Goal: Information Seeking & Learning: Learn about a topic

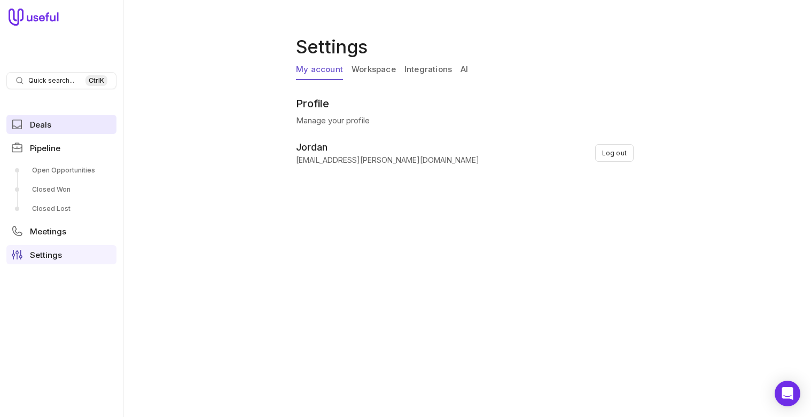
click at [45, 125] on span "Deals" at bounding box center [40, 125] width 21 height 8
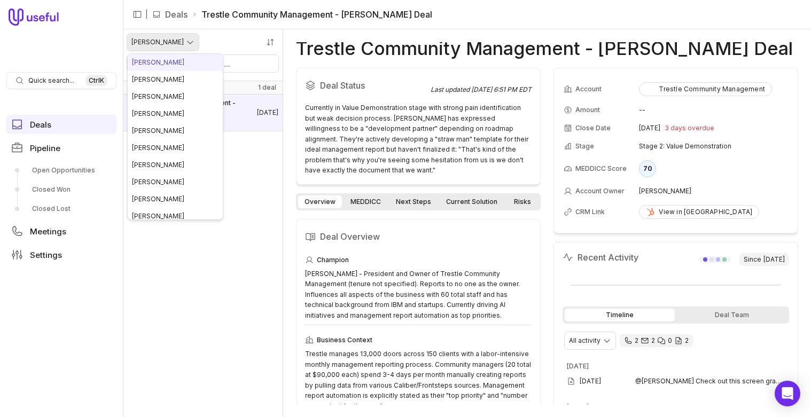
click at [162, 38] on html "Quick search... Ctrl K Deals Pipeline Open Opportunities Closed Won Closed Lost…" at bounding box center [405, 208] width 811 height 417
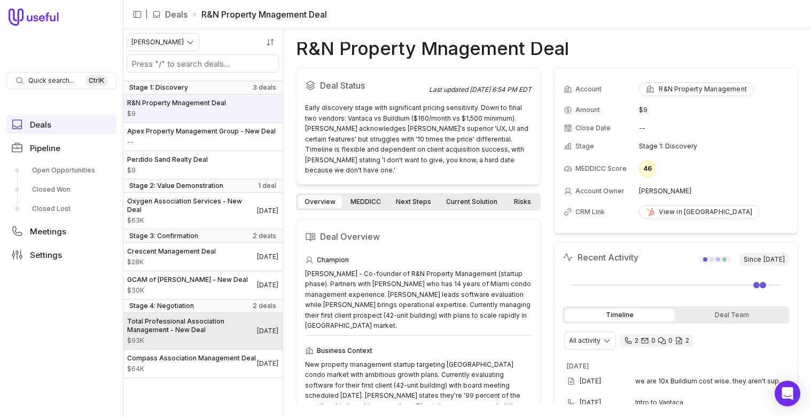
click at [175, 326] on span "Total Professional Association Management - New Deal" at bounding box center [192, 325] width 130 height 17
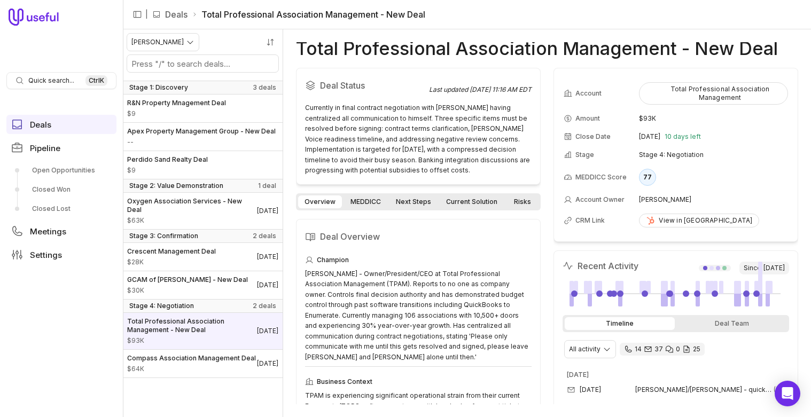
click at [368, 200] on link "MEDDICC" at bounding box center [365, 202] width 43 height 13
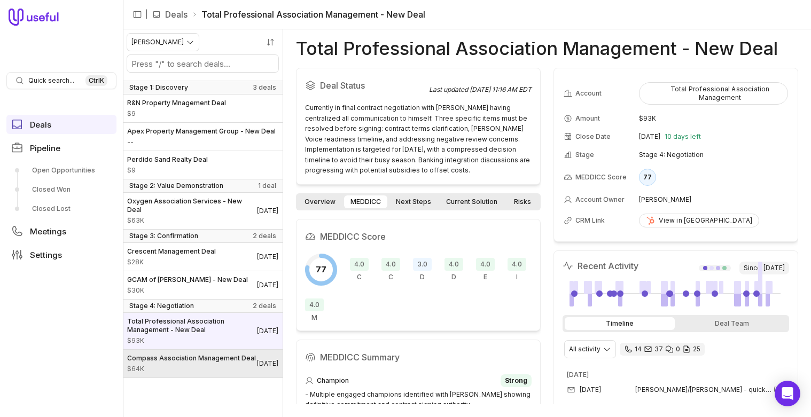
click at [204, 361] on span "Compass Association Management Deal" at bounding box center [191, 358] width 129 height 9
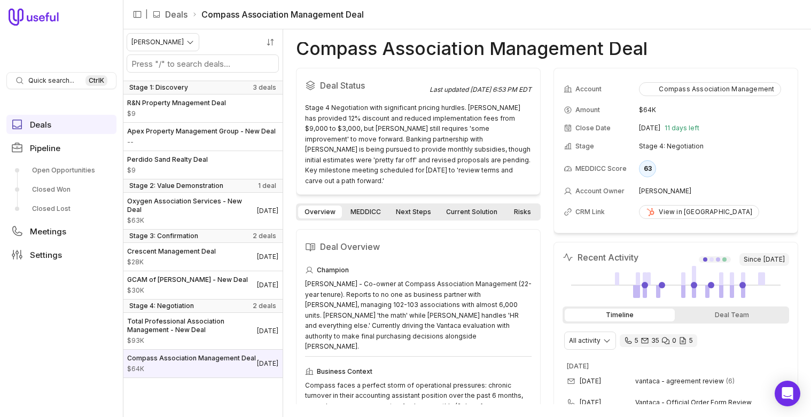
click at [373, 206] on link "MEDDICC" at bounding box center [365, 212] width 43 height 13
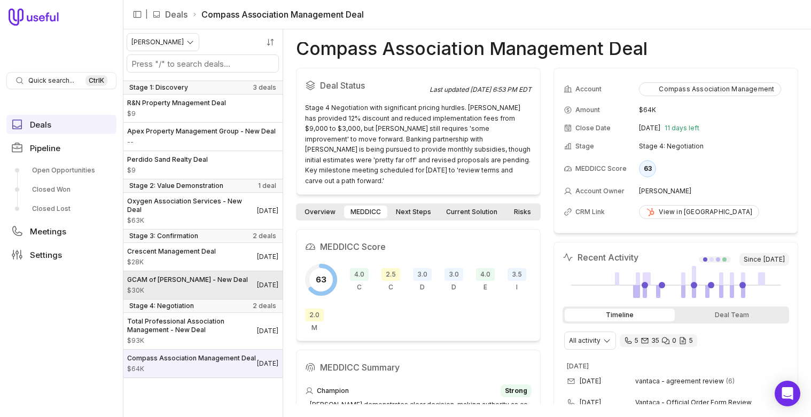
click at [181, 286] on span "$30K" at bounding box center [187, 290] width 121 height 9
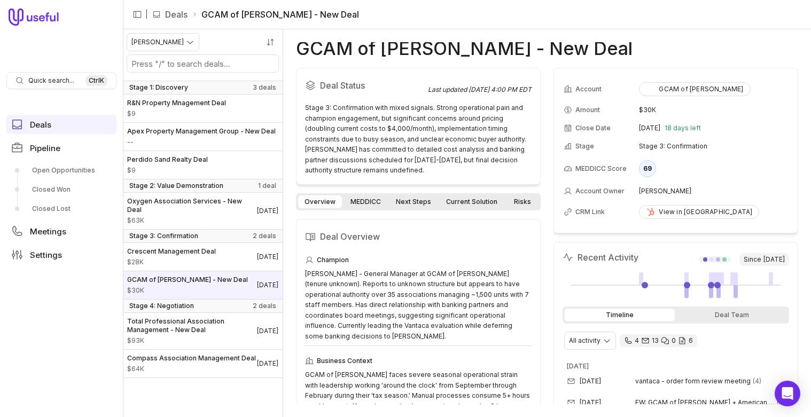
click at [352, 201] on link "MEDDICC" at bounding box center [365, 202] width 43 height 13
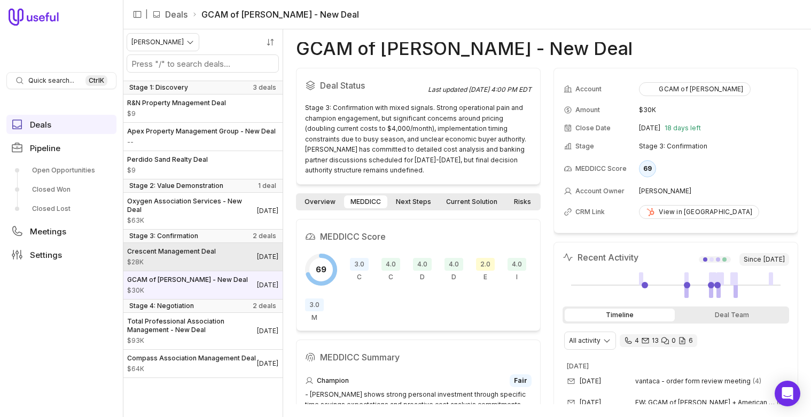
click at [178, 251] on span "Crescent Management Deal" at bounding box center [171, 251] width 89 height 9
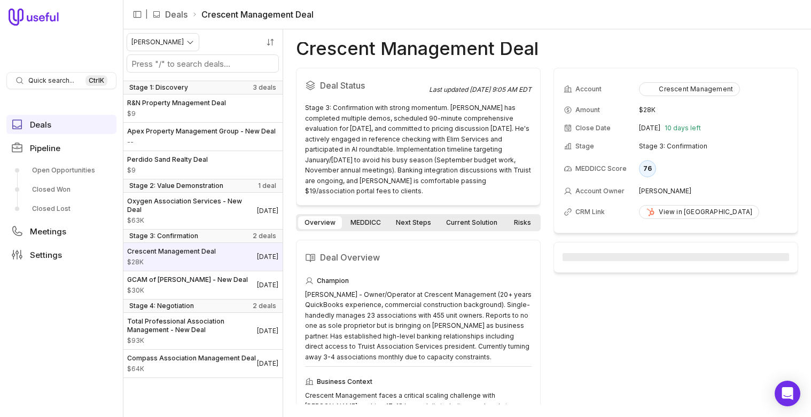
click at [368, 216] on link "MEDDICC" at bounding box center [365, 222] width 43 height 13
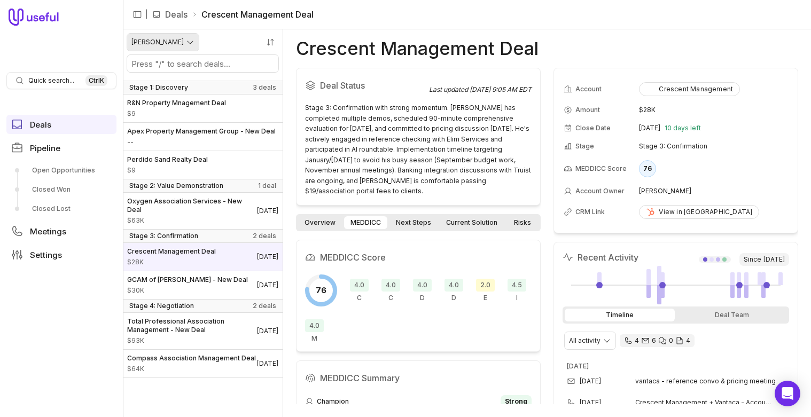
click at [176, 36] on html "Quick search... Ctrl K Deals Pipeline Open Opportunities Closed Won Closed Lost…" at bounding box center [405, 208] width 811 height 417
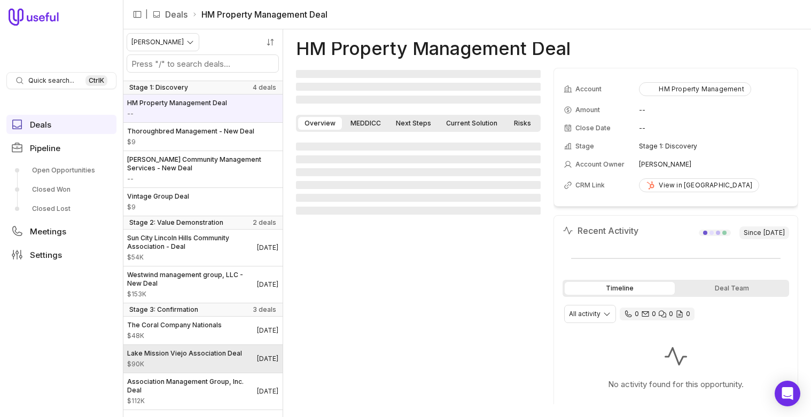
click at [181, 351] on span "Lake Mission Viejo Association Deal" at bounding box center [184, 353] width 115 height 9
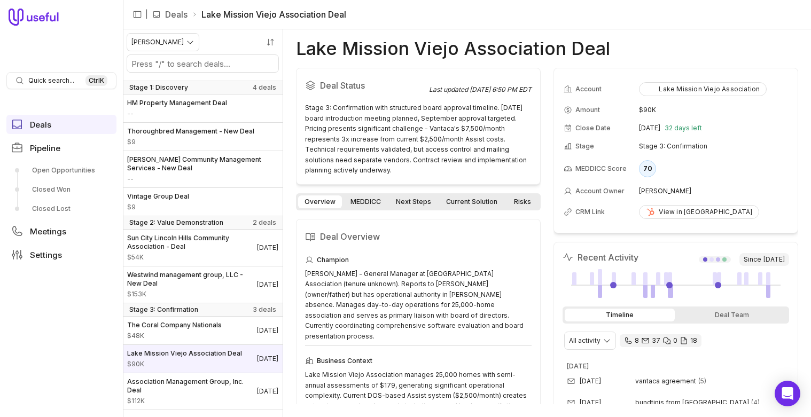
click at [362, 198] on link "MEDDICC" at bounding box center [365, 202] width 43 height 13
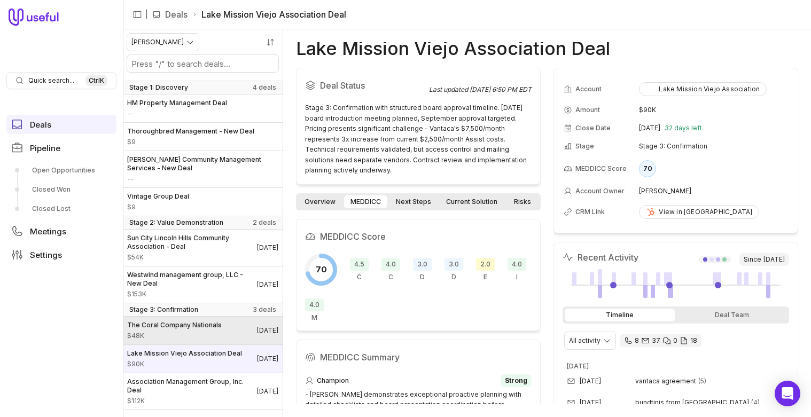
click at [205, 330] on div "The Coral Company Nationals $48K" at bounding box center [174, 330] width 95 height 19
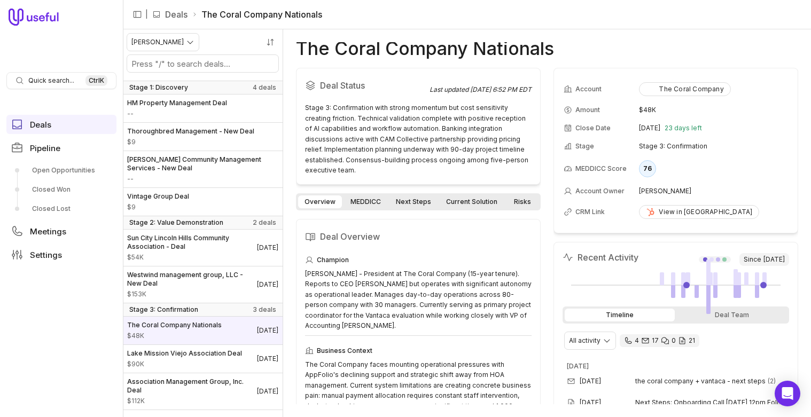
click at [368, 205] on link "MEDDICC" at bounding box center [365, 202] width 43 height 13
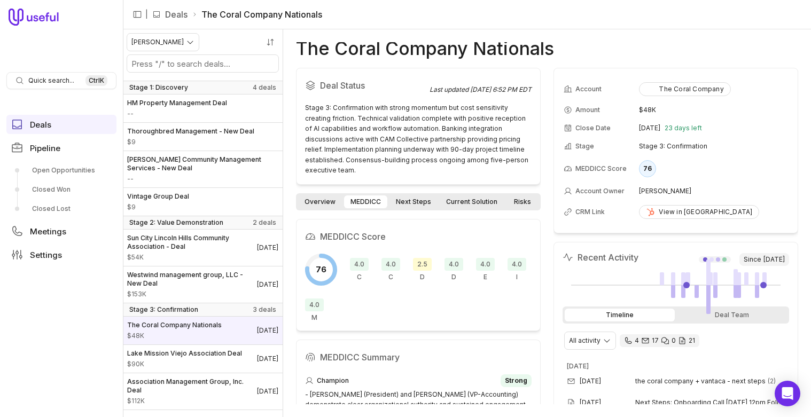
scroll to position [13, 0]
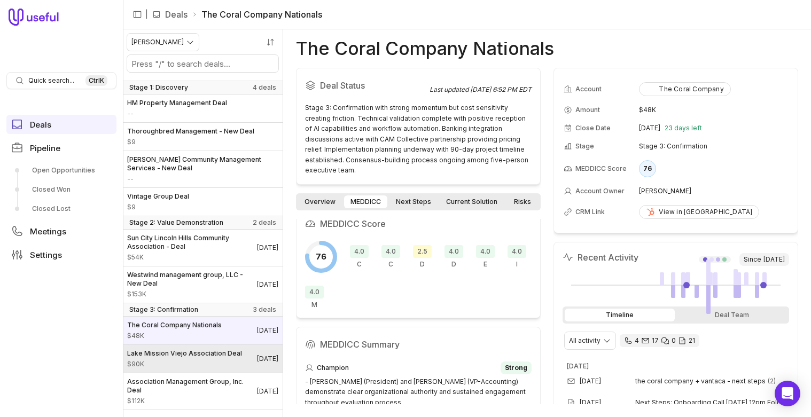
click at [168, 362] on span "$90K" at bounding box center [184, 364] width 115 height 9
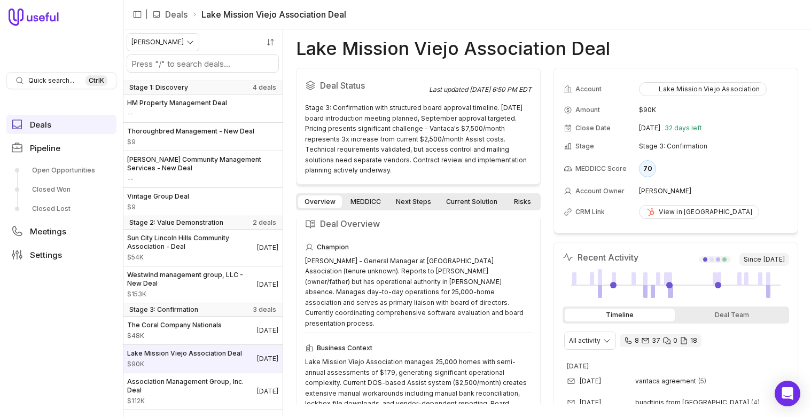
click at [365, 200] on link "MEDDICC" at bounding box center [365, 202] width 43 height 13
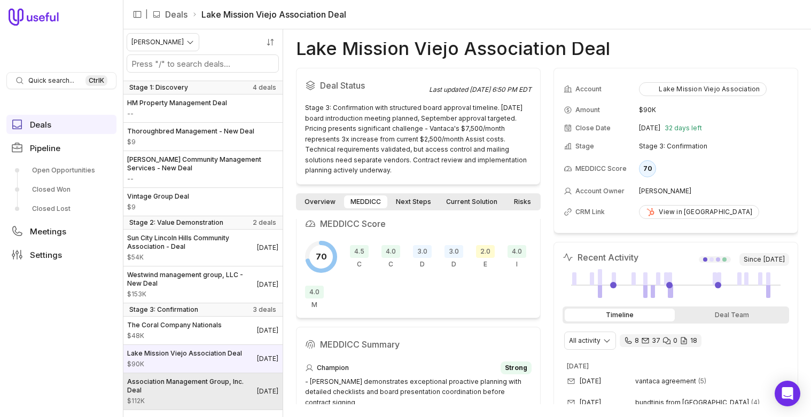
click at [199, 402] on span "$112K" at bounding box center [192, 401] width 130 height 9
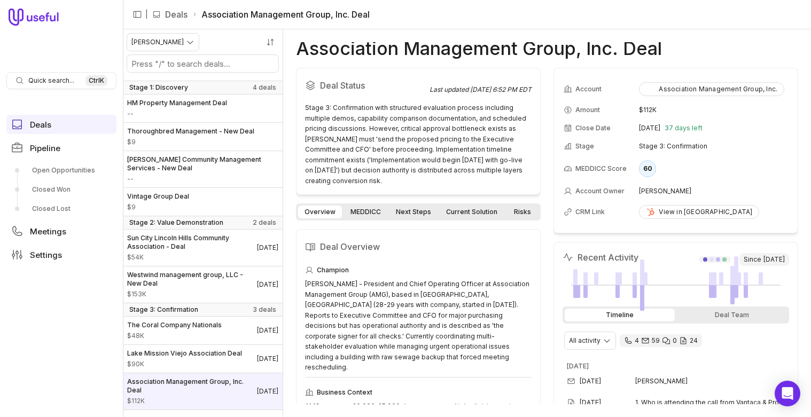
click at [363, 207] on link "MEDDICC" at bounding box center [365, 212] width 43 height 13
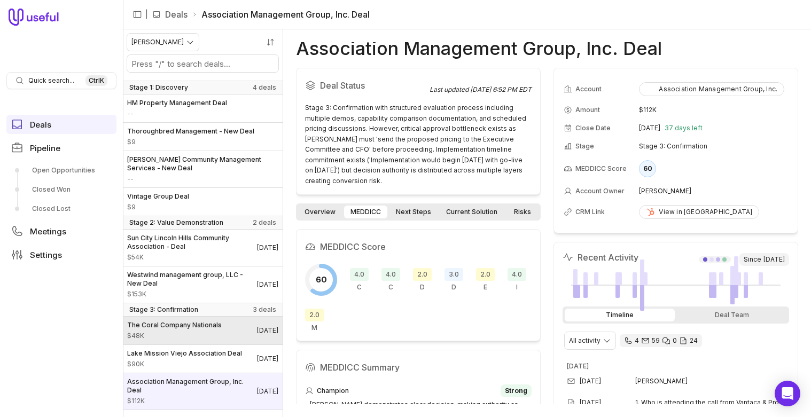
click at [149, 328] on span "The Coral Company Nationals" at bounding box center [174, 325] width 95 height 9
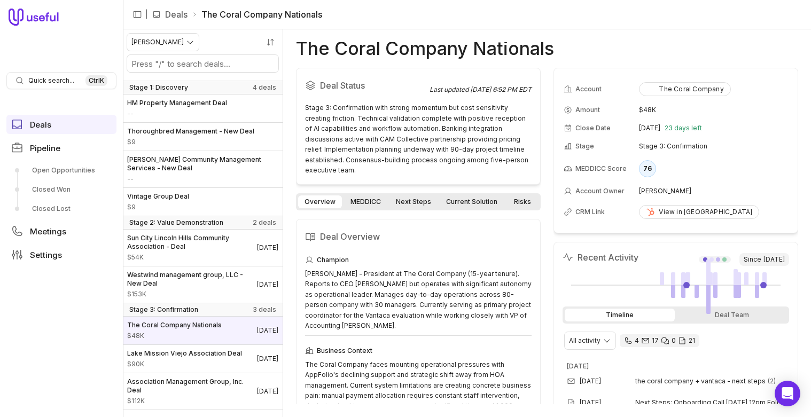
click at [369, 203] on link "MEDDICC" at bounding box center [365, 202] width 43 height 13
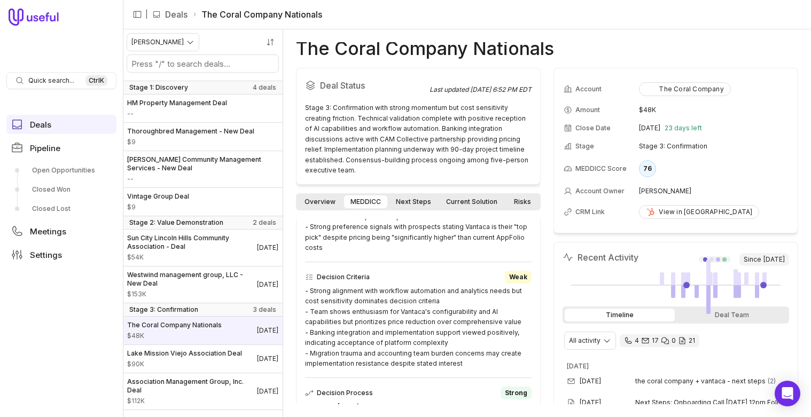
scroll to position [378, 0]
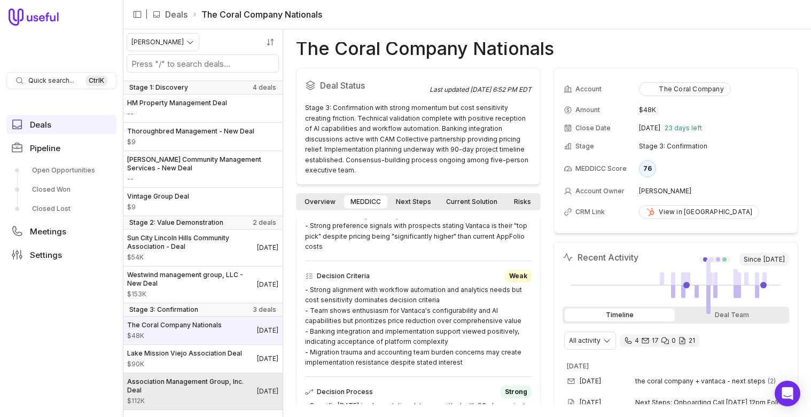
click at [193, 402] on span "$112K" at bounding box center [192, 401] width 130 height 9
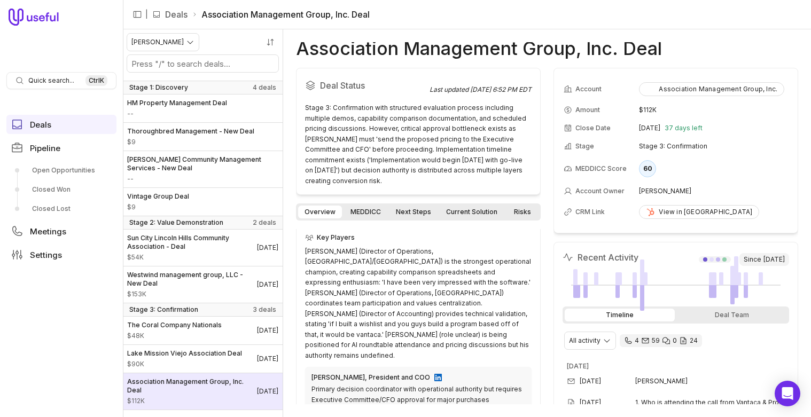
scroll to position [399, 0]
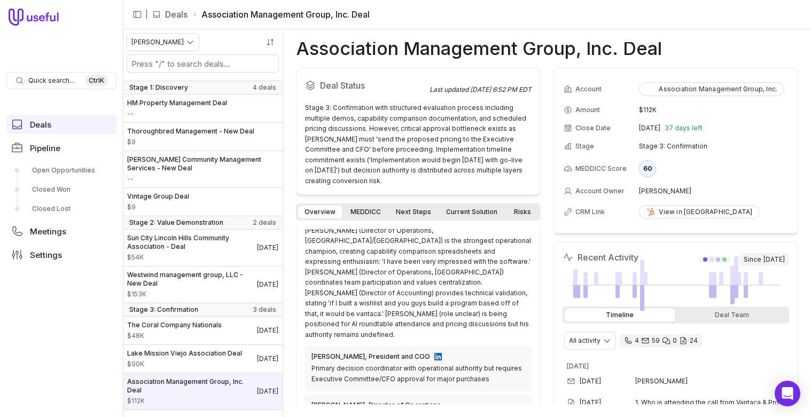
click at [355, 210] on link "MEDDICC" at bounding box center [365, 212] width 43 height 13
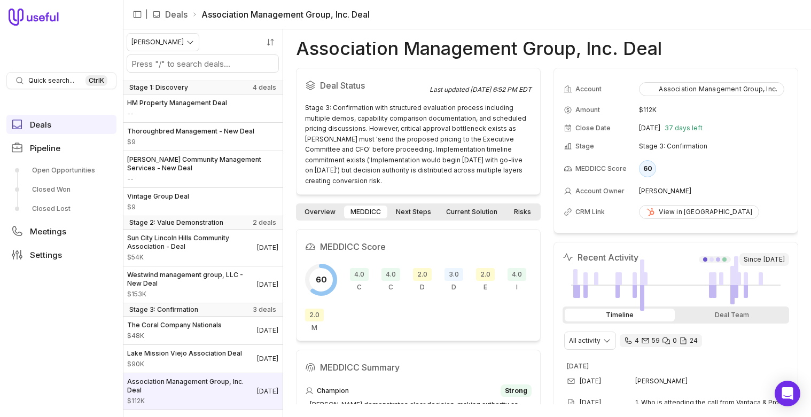
click at [635, 19] on nav "| Deals Association Management Group, Inc. Deal" at bounding box center [467, 14] width 688 height 29
click at [682, 341] on icon "4 calls and 59 email threads" at bounding box center [684, 341] width 6 height 7
click at [588, 342] on html "Quick search... Ctrl K Deals Pipeline Open Opportunities Closed Won Closed Lost…" at bounding box center [405, 208] width 811 height 417
click at [588, 343] on html "Quick search... Ctrl K Deals Pipeline Open Opportunities Closed Won Closed Lost…" at bounding box center [405, 208] width 811 height 417
click at [163, 42] on html "Quick search... Ctrl K Deals Pipeline Open Opportunities Closed Won Closed Lost…" at bounding box center [405, 208] width 811 height 417
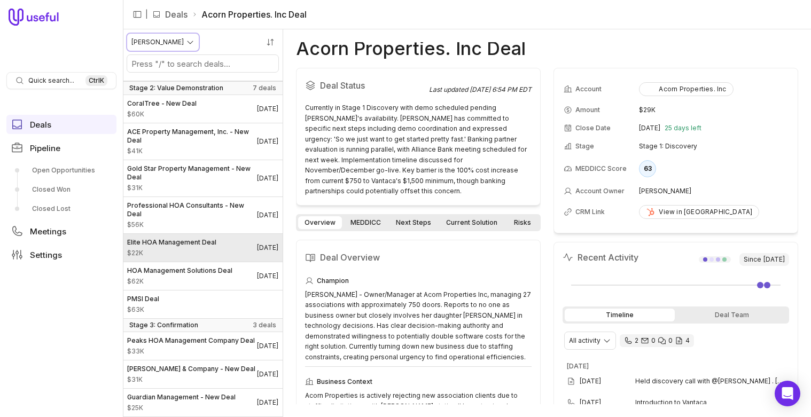
scroll to position [144, 0]
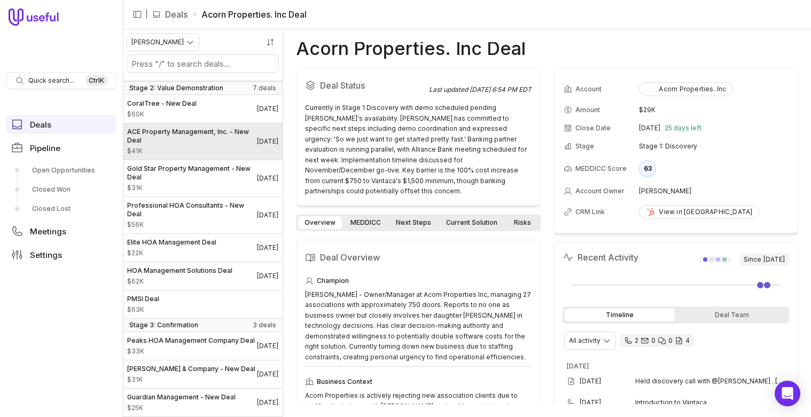
click at [185, 136] on span "ACE Property Management, Inc. - New Deal" at bounding box center [192, 136] width 130 height 17
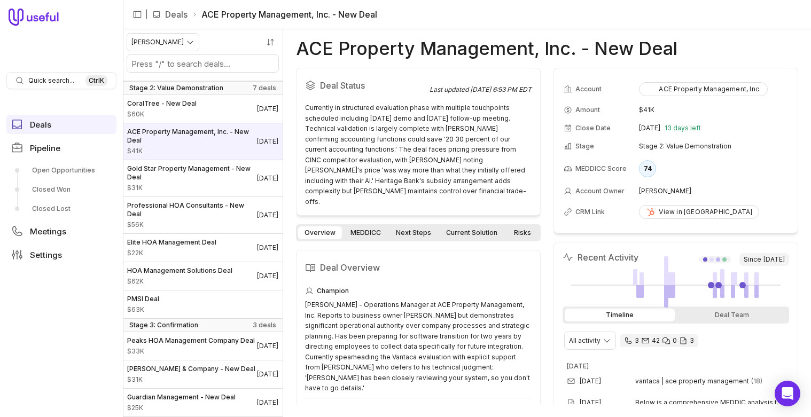
click at [368, 227] on link "MEDDICC" at bounding box center [365, 233] width 43 height 13
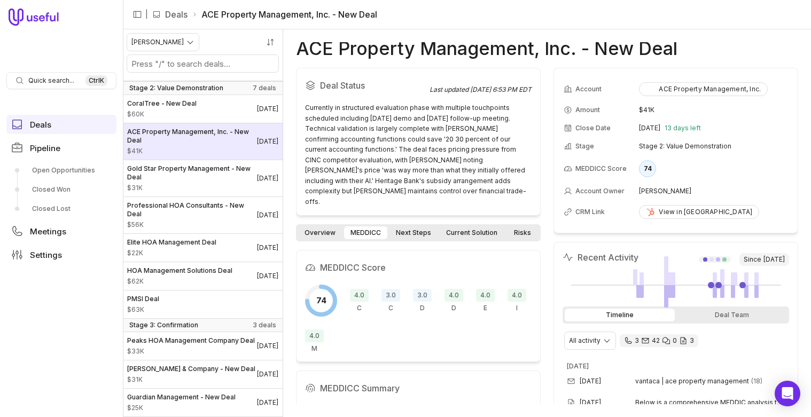
scroll to position [113, 0]
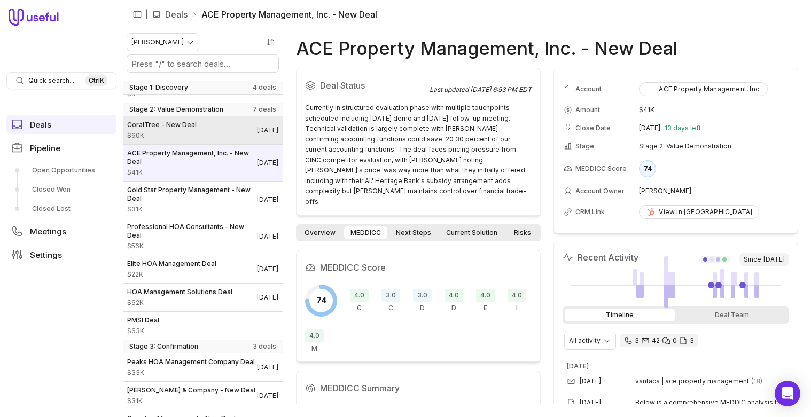
click at [164, 140] on span "$60K" at bounding box center [161, 135] width 69 height 9
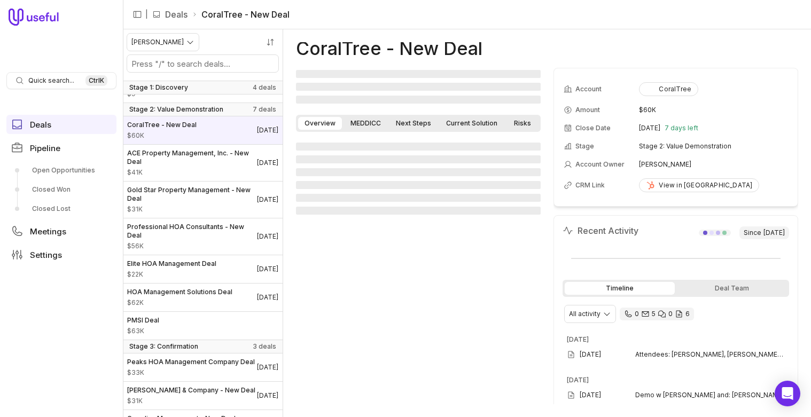
click at [361, 126] on link "MEDDICC" at bounding box center [365, 123] width 43 height 13
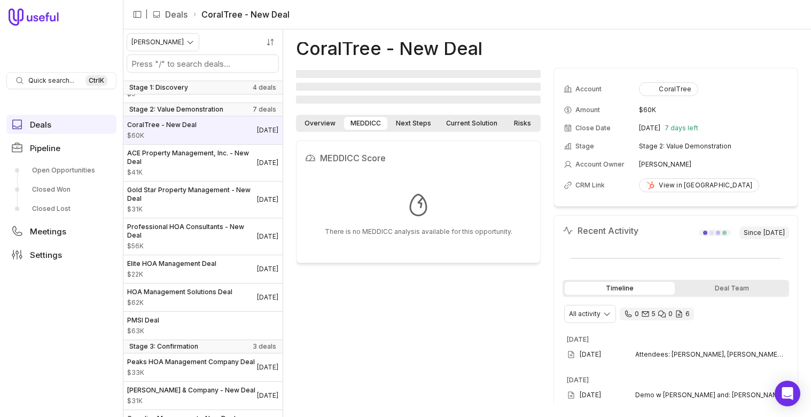
click at [316, 120] on link "Overview" at bounding box center [320, 123] width 44 height 13
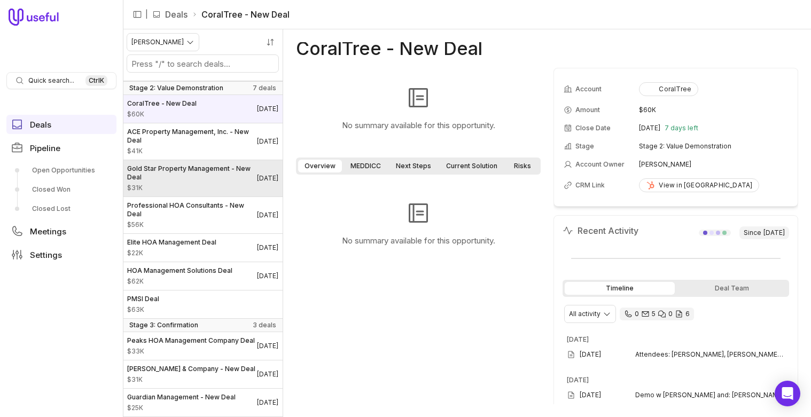
scroll to position [168, 0]
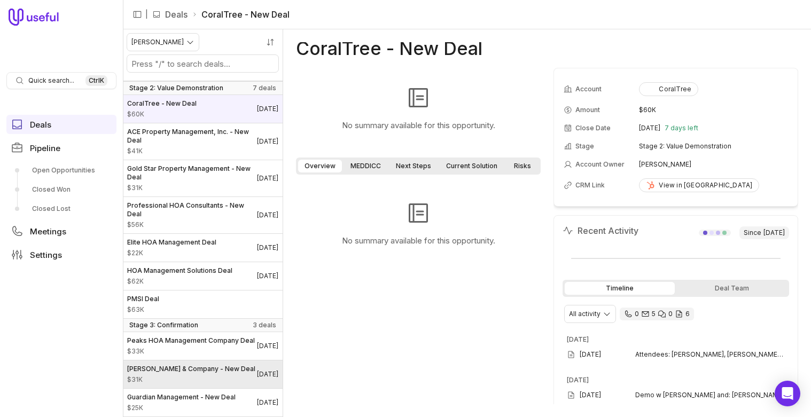
click at [159, 376] on span "$31K" at bounding box center [191, 380] width 128 height 9
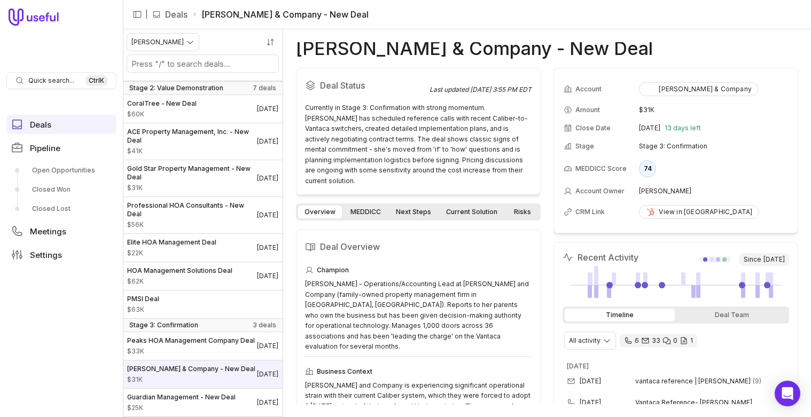
click at [355, 206] on link "MEDDICC" at bounding box center [365, 212] width 43 height 13
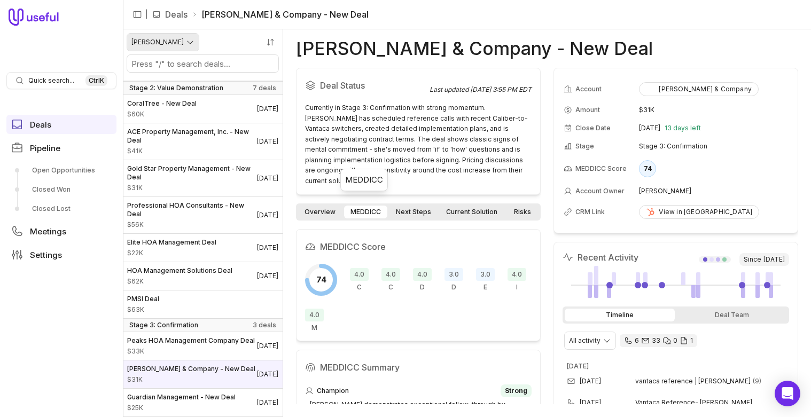
click at [172, 37] on html "Quick search... Ctrl K Deals Pipeline Open Opportunities Closed Won Closed Lost…" at bounding box center [405, 208] width 811 height 417
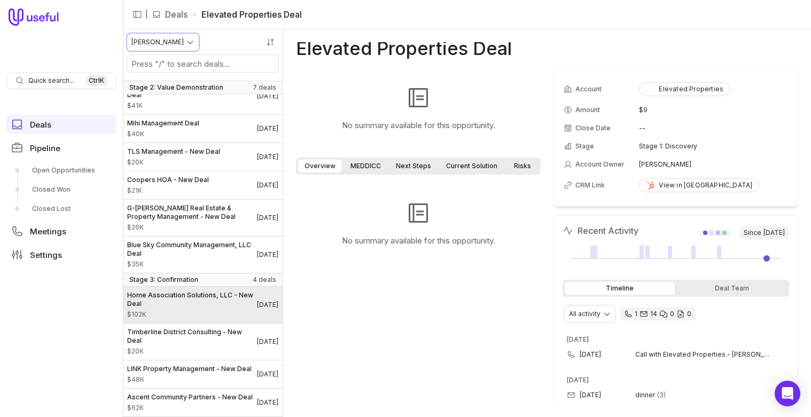
scroll to position [271, 0]
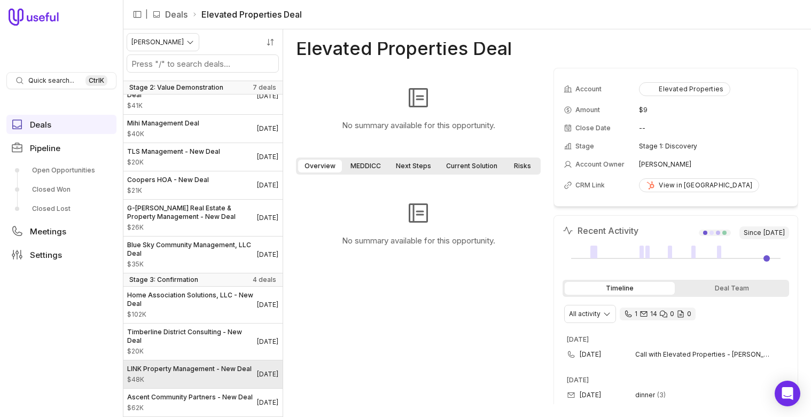
click at [180, 365] on span "LINK Property Management - New Deal" at bounding box center [189, 369] width 125 height 9
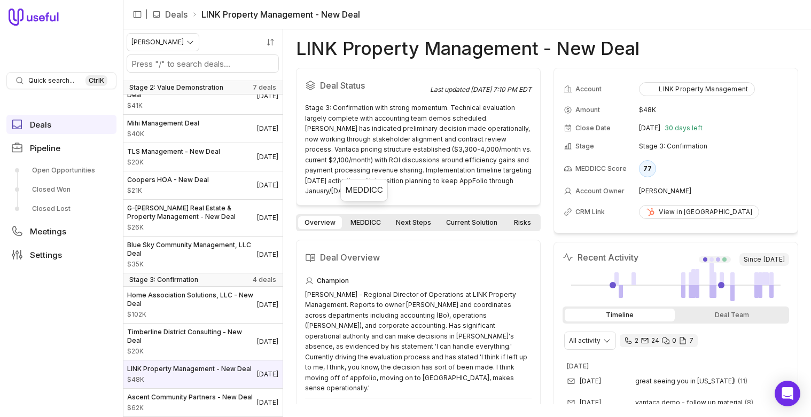
click at [364, 216] on link "MEDDICC" at bounding box center [365, 222] width 43 height 13
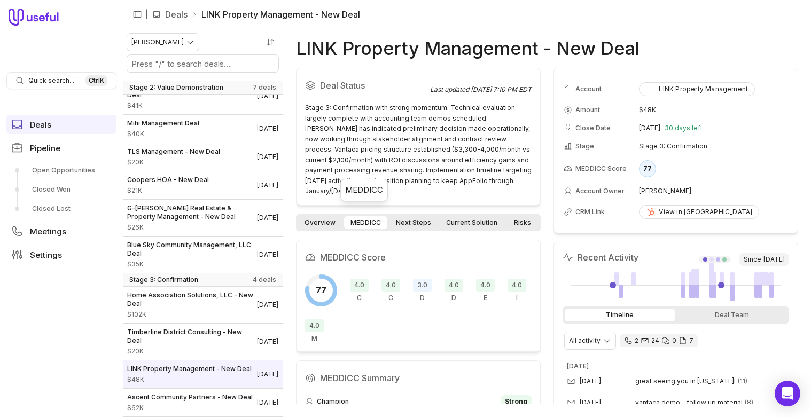
click at [610, 23] on nav "| Deals LINK Property Management - New Deal" at bounding box center [467, 14] width 688 height 29
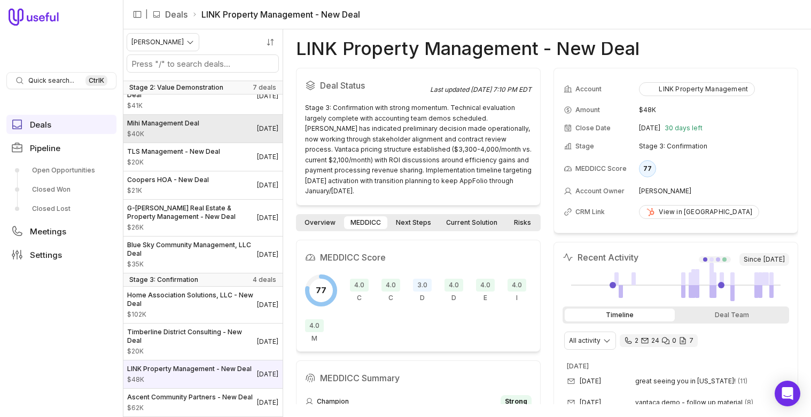
click at [173, 119] on div "Mihi Management Deal $40K" at bounding box center [163, 128] width 72 height 19
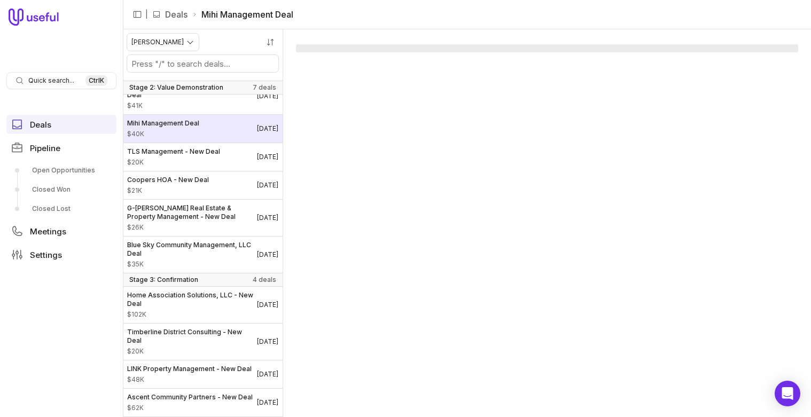
click at [175, 130] on span "$40K" at bounding box center [163, 134] width 72 height 9
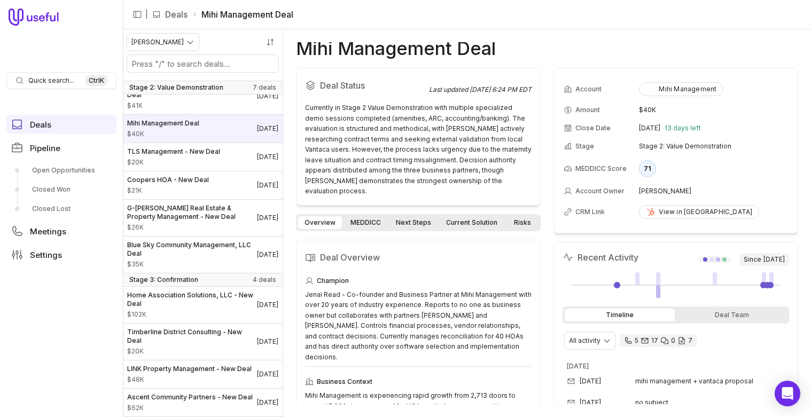
click at [592, 14] on nav "| Deals Mihi Management Deal" at bounding box center [467, 14] width 688 height 29
click at [648, 18] on nav "| Deals Mihi Management Deal" at bounding box center [467, 14] width 688 height 29
click at [159, 40] on html "Quick search... Ctrl K Deals Pipeline Open Opportunities Closed Won Closed Lost…" at bounding box center [405, 208] width 811 height 417
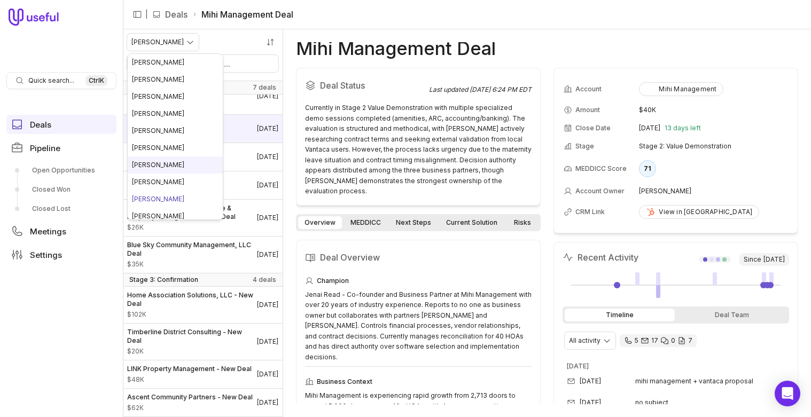
scroll to position [74, 0]
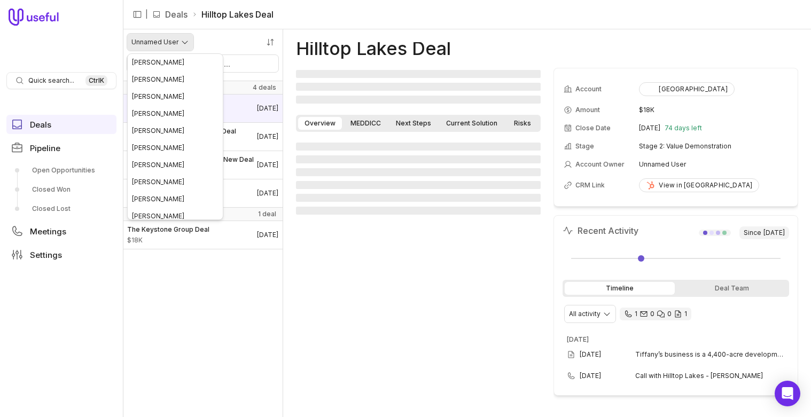
click at [176, 43] on html "Quick search... Ctrl K Deals Pipeline Open Opportunities Closed Won Closed Lost…" at bounding box center [405, 208] width 811 height 417
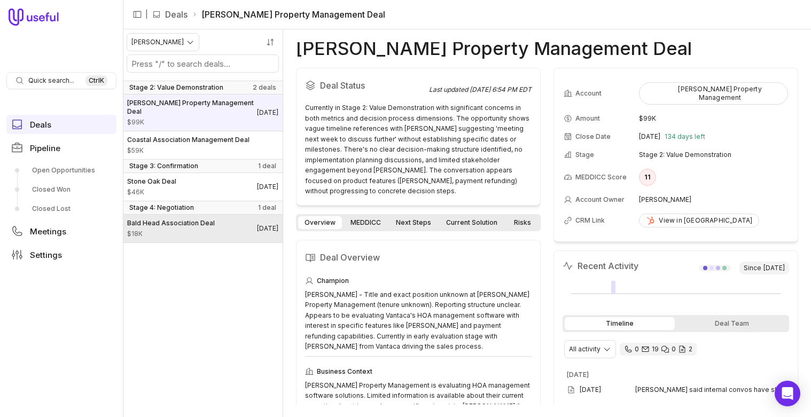
click at [189, 219] on span "Bald Head Association Deal" at bounding box center [171, 223] width 88 height 9
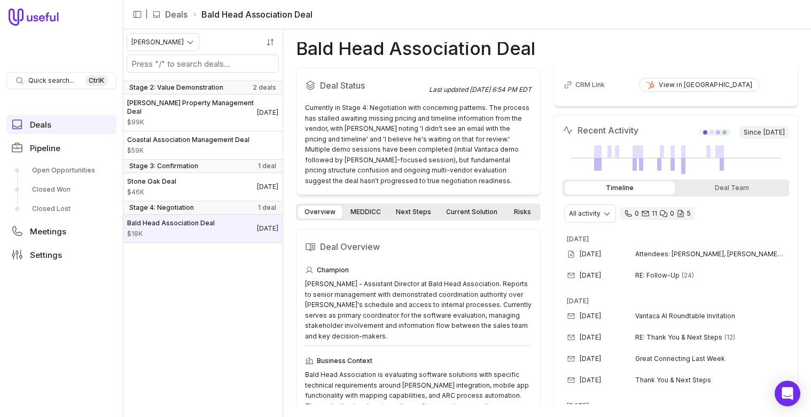
scroll to position [130, 0]
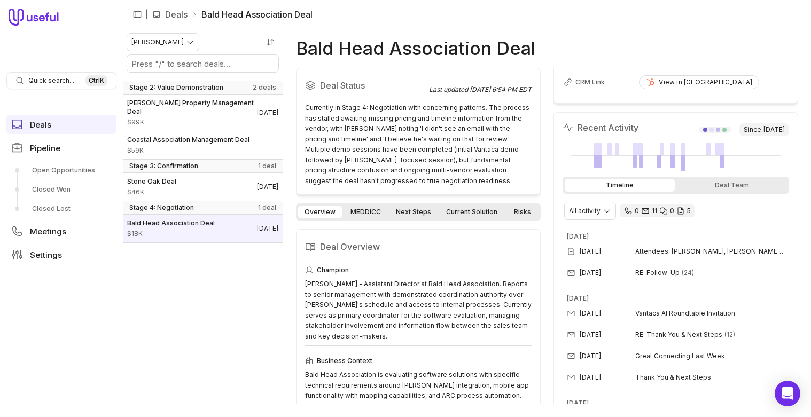
click at [464, 214] on link "Current Solution" at bounding box center [472, 212] width 64 height 13
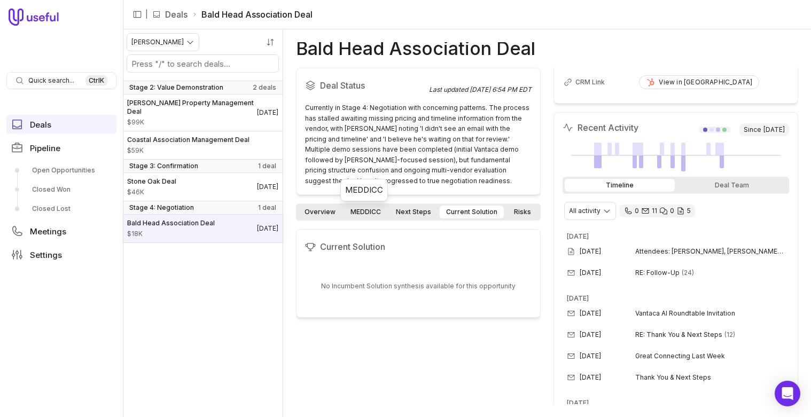
click at [359, 210] on link "MEDDICC" at bounding box center [365, 212] width 43 height 13
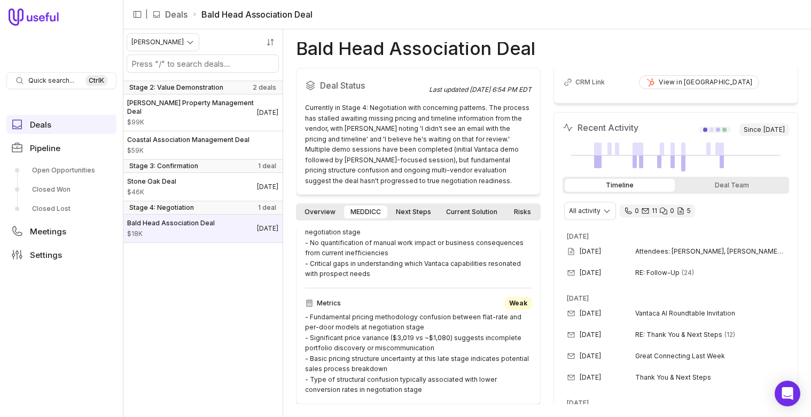
scroll to position [695, 0]
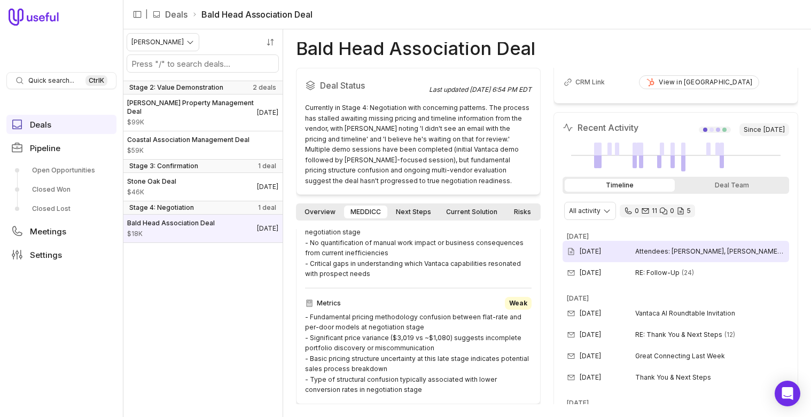
click at [669, 248] on span "Attendees: [PERSON_NAME], [PERSON_NAME], [PERSON_NAME] Wow Moments: Sandbox int…" at bounding box center [710, 251] width 150 height 9
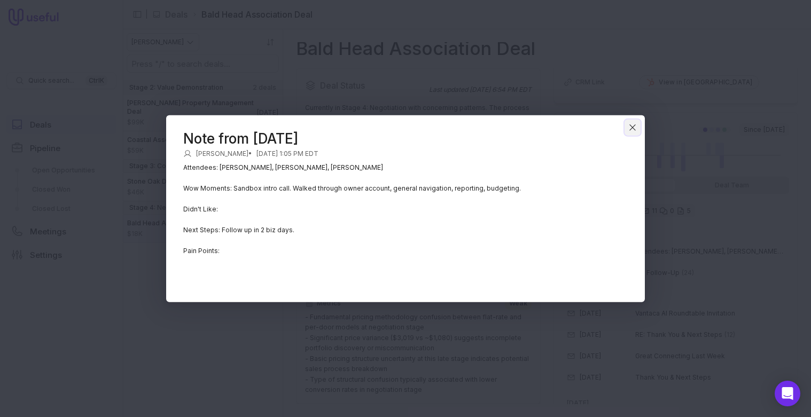
click at [630, 124] on icon "Close" at bounding box center [633, 127] width 10 height 10
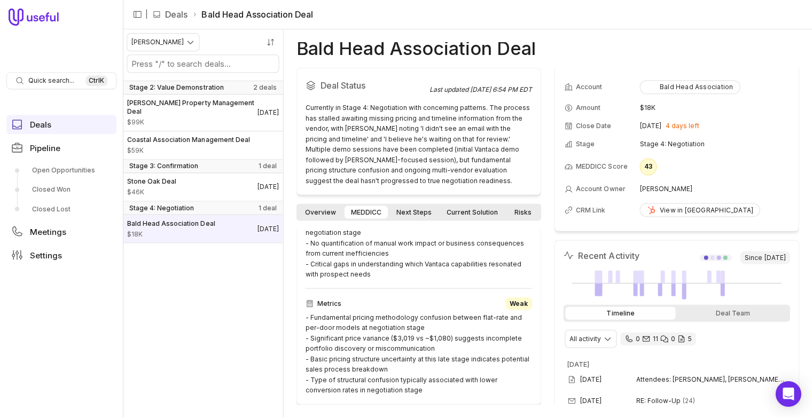
scroll to position [3, 0]
click at [671, 207] on div "View in [GEOGRAPHIC_DATA]" at bounding box center [699, 209] width 106 height 9
